Goal: Find contact information: Find contact information

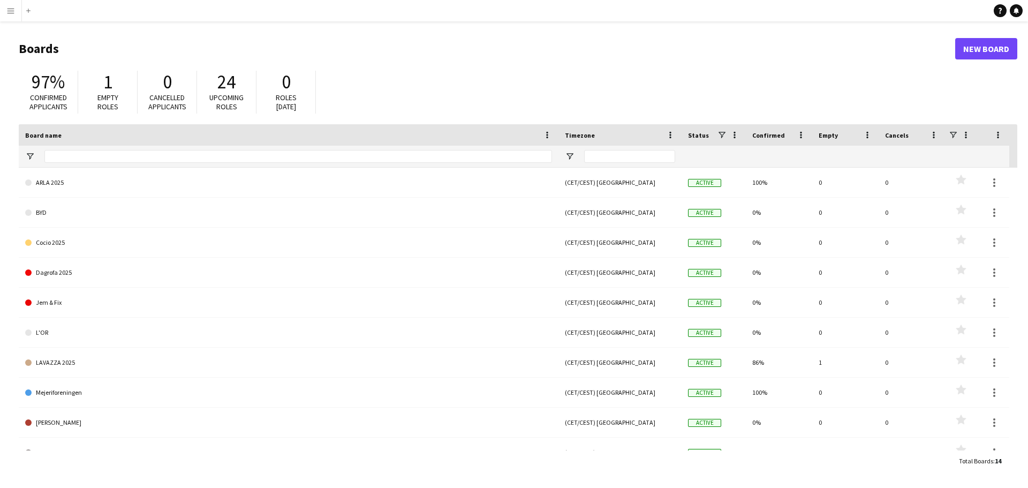
click at [12, 16] on button "Menu" at bounding box center [10, 10] width 21 height 21
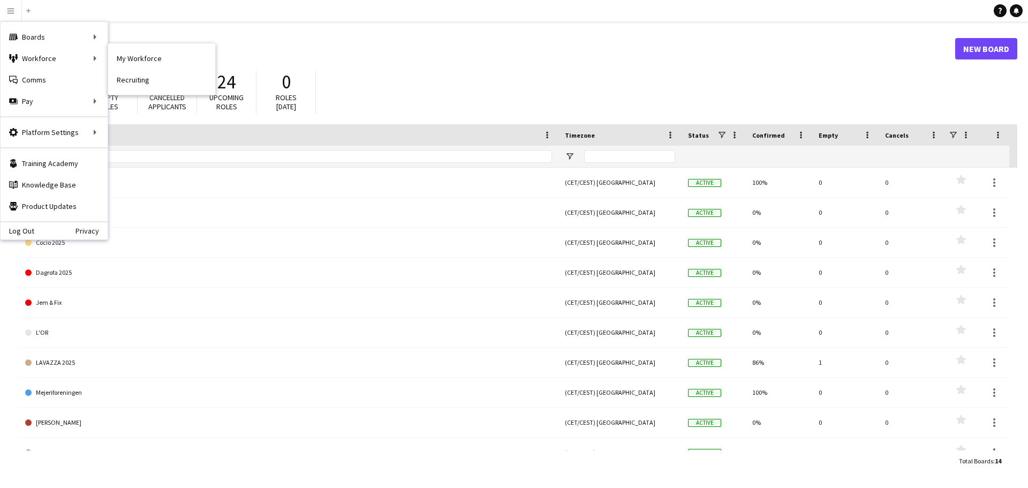
drag, startPoint x: 120, startPoint y: 60, endPoint x: 174, endPoint y: 96, distance: 64.8
click at [120, 61] on link "My Workforce" at bounding box center [161, 58] width 107 height 21
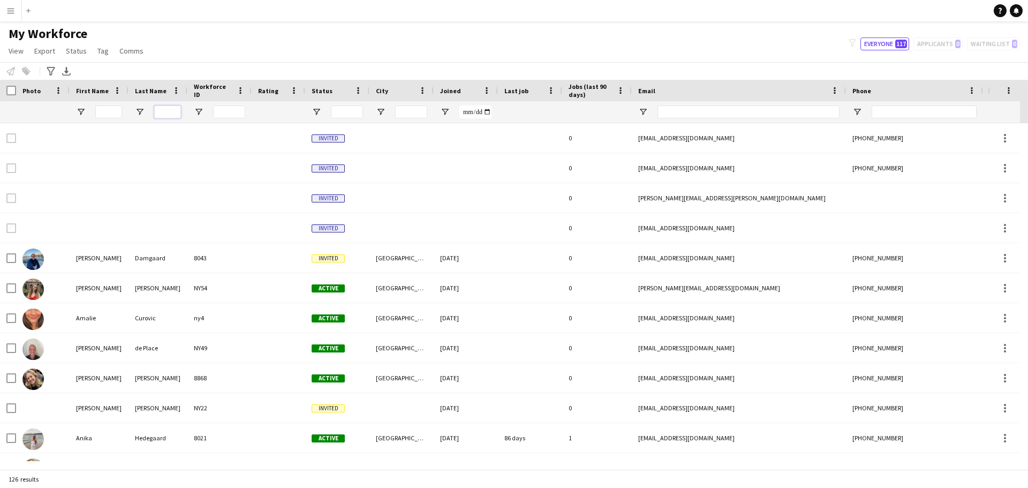
click at [170, 114] on input "Last Name Filter Input" at bounding box center [167, 111] width 27 height 13
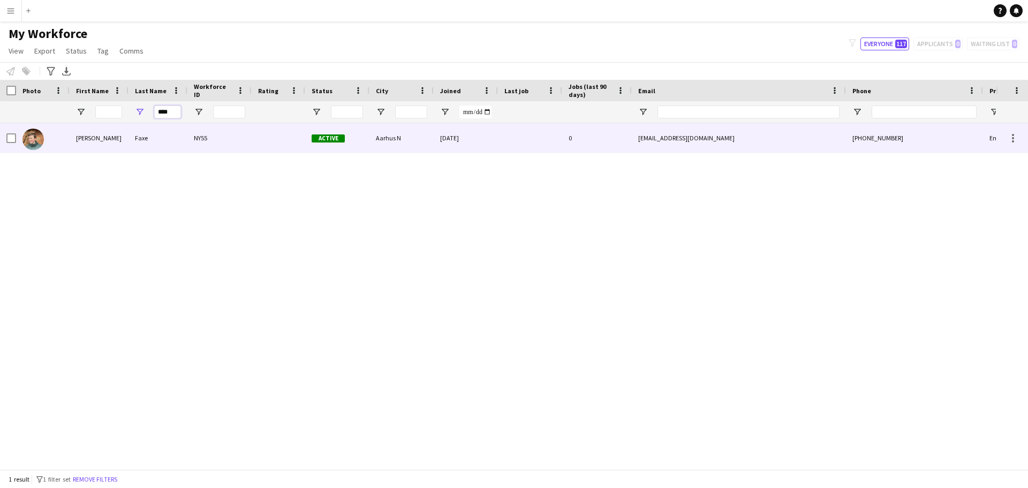
type input "****"
click at [107, 145] on div "[PERSON_NAME]" at bounding box center [99, 137] width 59 height 29
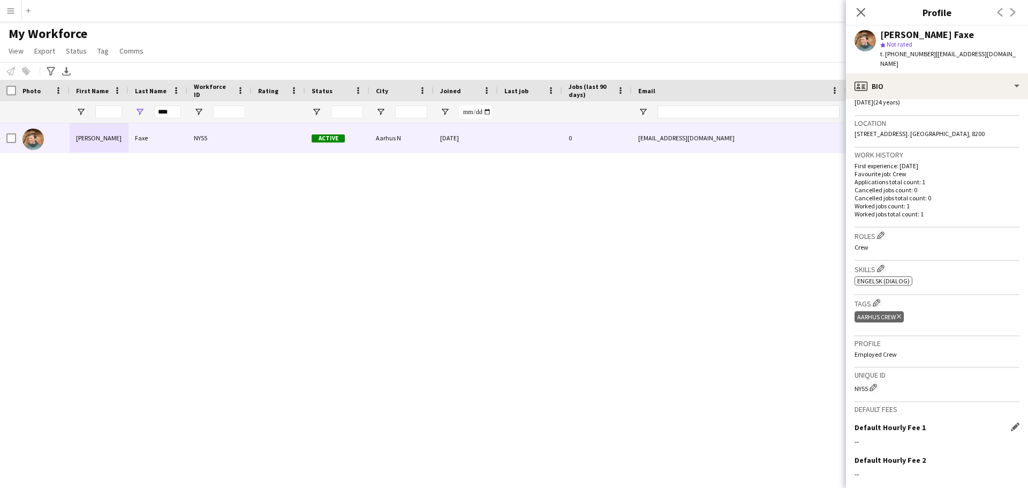
scroll to position [307, 0]
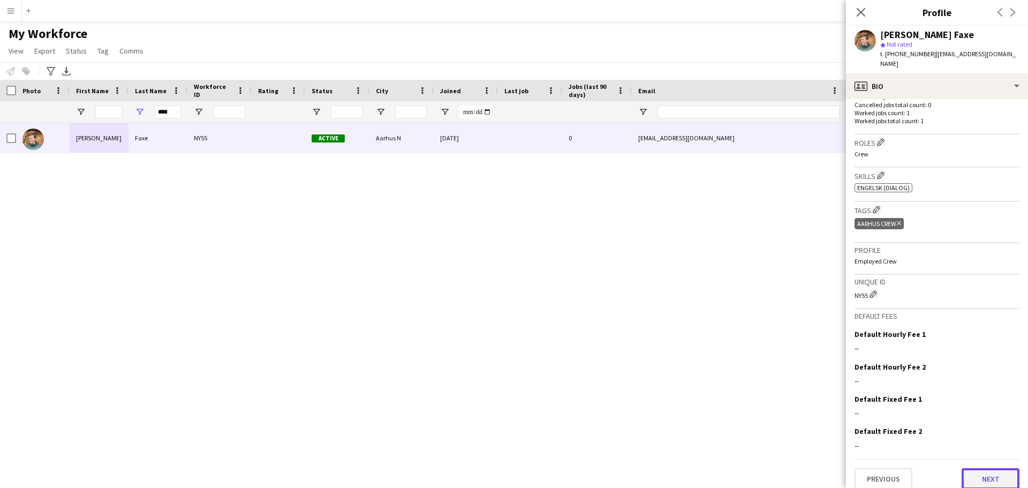
click at [979, 468] on button "Next" at bounding box center [991, 478] width 58 height 21
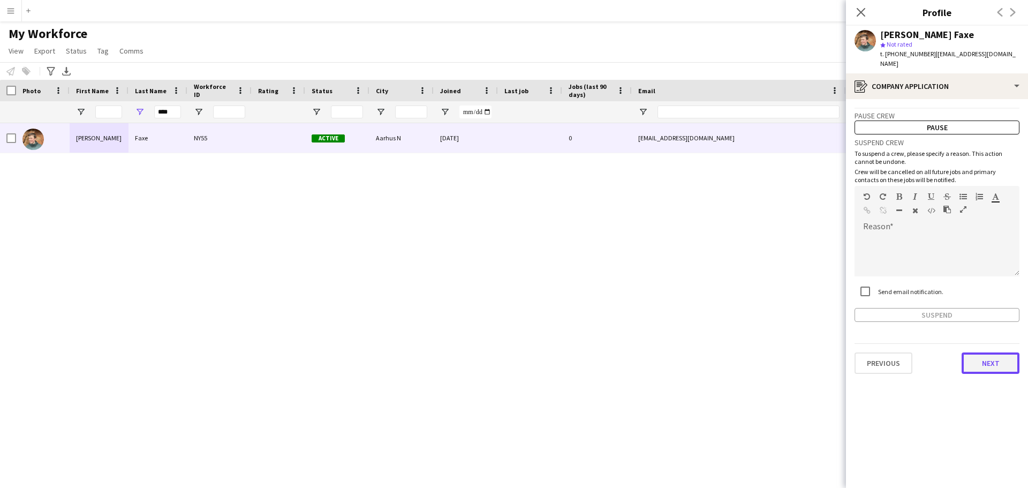
click at [978, 364] on button "Next" at bounding box center [991, 362] width 58 height 21
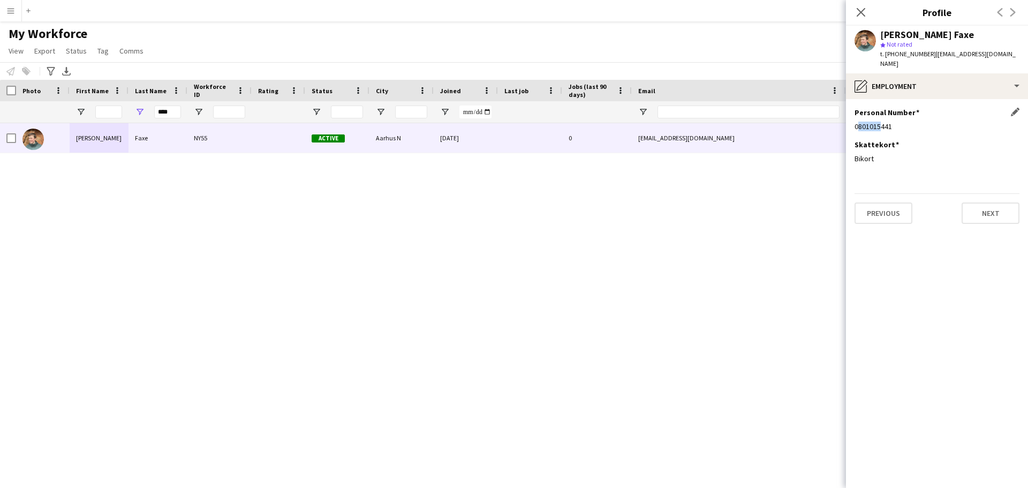
drag, startPoint x: 855, startPoint y: 116, endPoint x: 877, endPoint y: 118, distance: 22.0
click at [877, 122] on div "0801015441" at bounding box center [937, 127] width 165 height 10
drag, startPoint x: 894, startPoint y: 54, endPoint x: 920, endPoint y: 58, distance: 26.1
click at [920, 58] on span "t. [PHONE_NUMBER]" at bounding box center [908, 54] width 56 height 8
click at [882, 207] on button "Previous" at bounding box center [884, 212] width 58 height 21
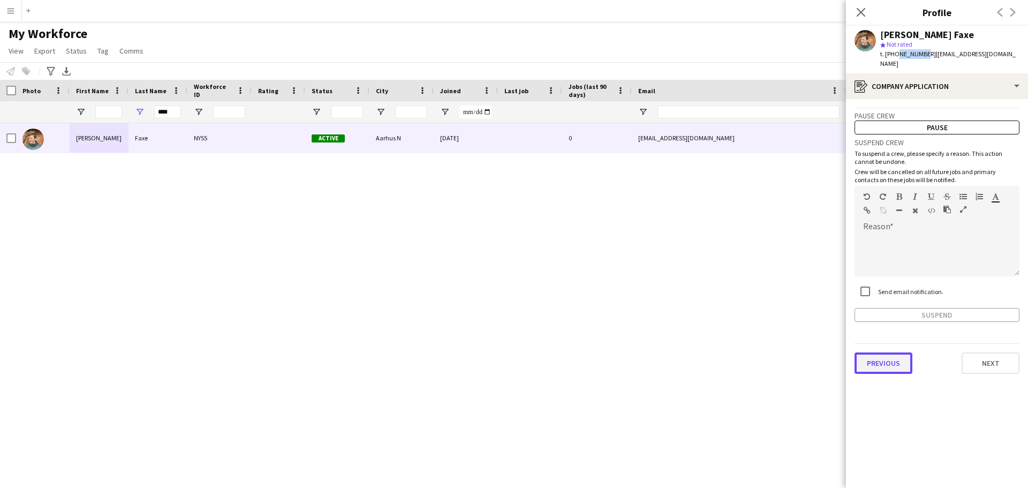
click at [886, 352] on button "Previous" at bounding box center [884, 362] width 58 height 21
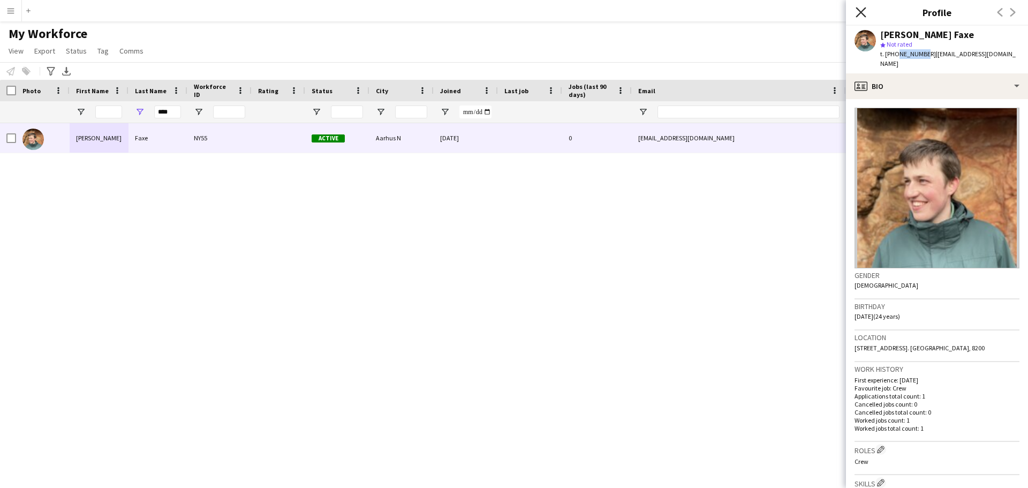
click at [863, 14] on icon at bounding box center [861, 12] width 10 height 10
